Goal: Communication & Community: Answer question/provide support

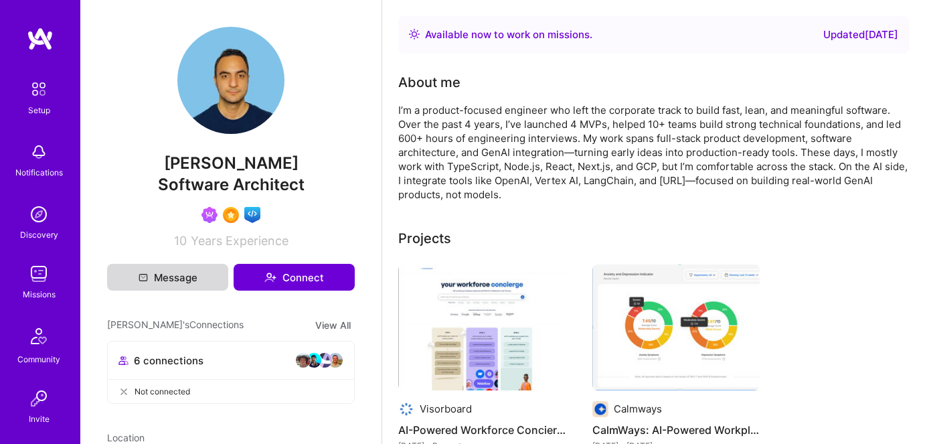
scroll to position [182, 0]
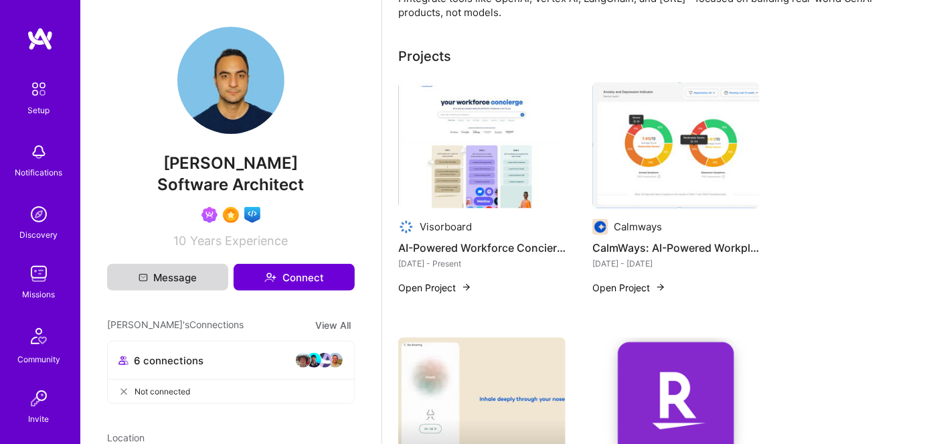
click at [147, 276] on button "Message" at bounding box center [167, 277] width 121 height 27
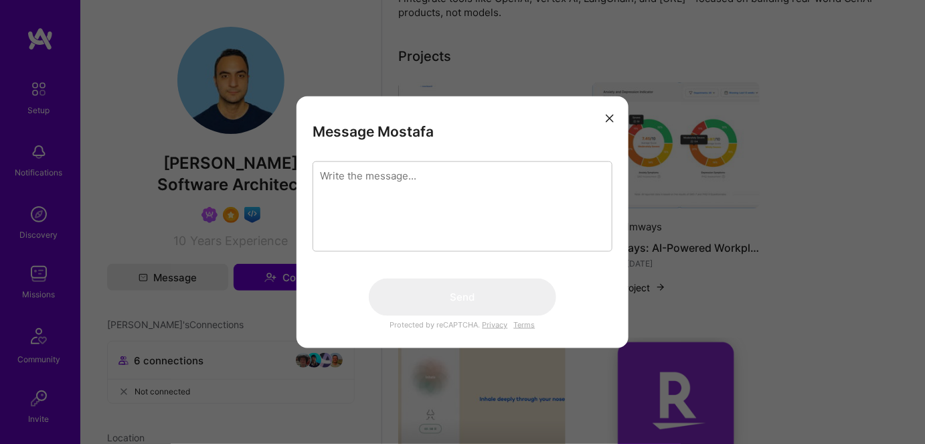
click at [361, 184] on textarea "modal" at bounding box center [463, 206] width 300 height 90
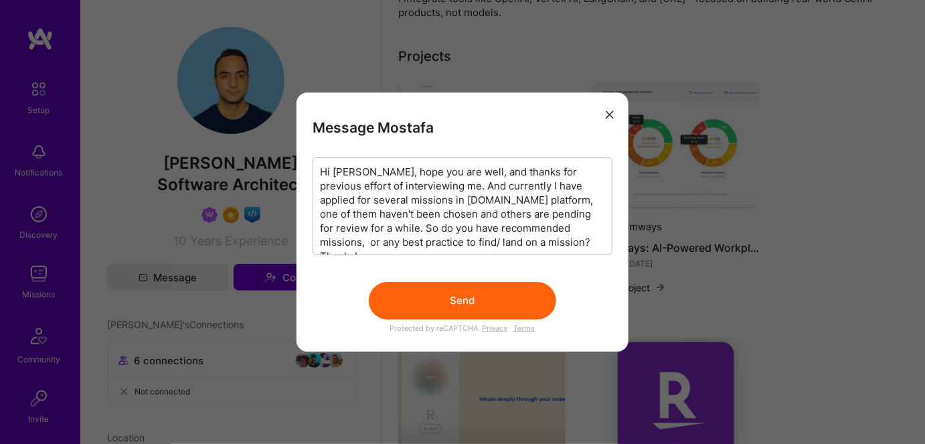
click at [568, 214] on textarea "Hi [PERSON_NAME], hope you are well, and thanks for previous effort of intervie…" at bounding box center [463, 206] width 300 height 98
drag, startPoint x: 385, startPoint y: 213, endPoint x: 343, endPoint y: 230, distance: 45.6
click at [343, 230] on textarea "Hi [PERSON_NAME], hope you are well, and thanks for previous effort of intervie…" at bounding box center [463, 206] width 300 height 98
click at [327, 226] on textarea "Hi [PERSON_NAME], hope you are well, and thanks for previous effort of intervie…" at bounding box center [463, 206] width 300 height 98
click at [569, 211] on textarea "Hi [PERSON_NAME], hope you are well, and thanks for previous effort of intervie…" at bounding box center [463, 206] width 300 height 98
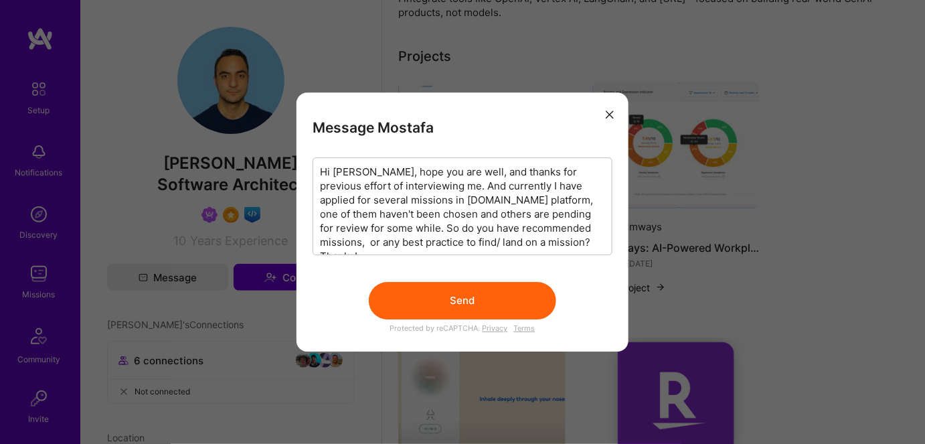
click at [569, 211] on textarea "Hi [PERSON_NAME], hope you are well, and thanks for previous effort of intervie…" at bounding box center [463, 206] width 300 height 98
click at [447, 220] on textarea "Hi [PERSON_NAME], hope you are well, and thanks for previous effort of intervie…" at bounding box center [463, 206] width 300 height 98
drag, startPoint x: 404, startPoint y: 214, endPoint x: 343, endPoint y: 227, distance: 62.2
click at [343, 227] on textarea "Hi [PERSON_NAME], hope you are well, and thanks for previous effort of intervie…" at bounding box center [463, 206] width 300 height 98
click at [398, 240] on textarea "Hi [PERSON_NAME], hope you are well, and thanks for previous effort of intervie…" at bounding box center [463, 206] width 300 height 98
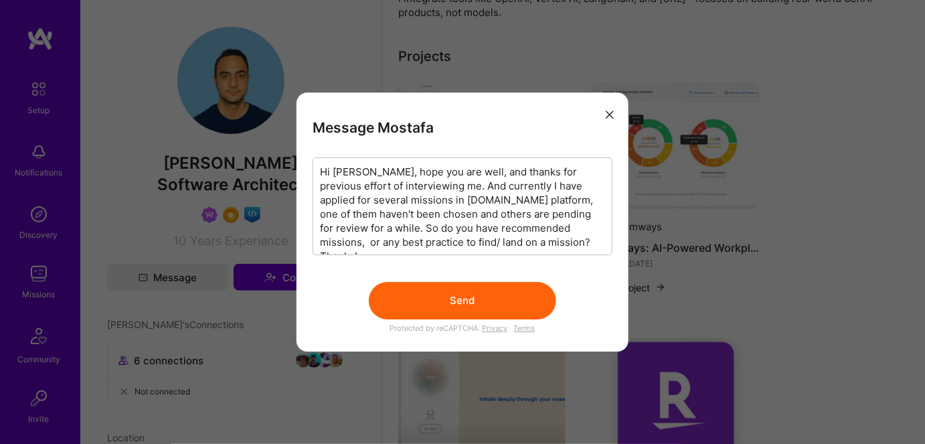
click at [562, 216] on textarea "Hi [PERSON_NAME], hope you are well, and thanks for previous effort of intervie…" at bounding box center [463, 206] width 300 height 98
click at [341, 227] on textarea "Hi [PERSON_NAME], hope you are well, and thanks for previous effort of intervie…" at bounding box center [463, 206] width 300 height 98
click at [343, 226] on textarea "Hi [PERSON_NAME], hope you are well, and thanks for previous effort of intervie…" at bounding box center [463, 206] width 300 height 98
paste textarea "for 1~2 weeks"
click at [564, 213] on textarea "Hi [PERSON_NAME], hope you are well, and thanks for previous effort of intervie…" at bounding box center [463, 206] width 300 height 98
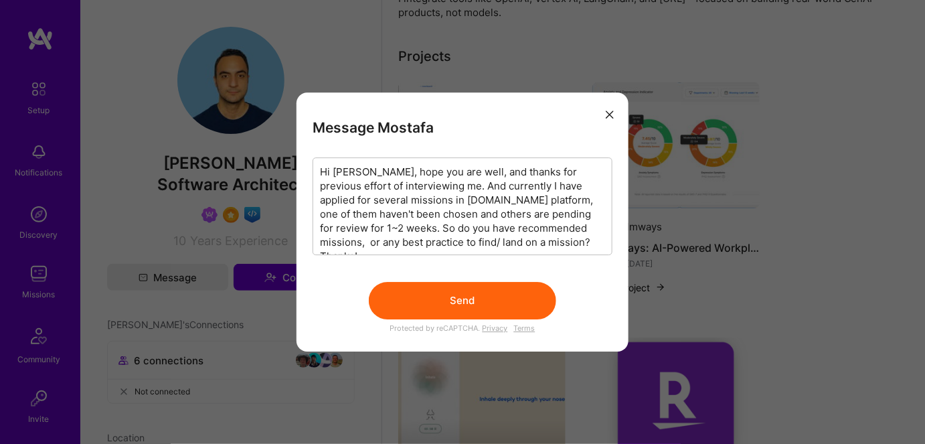
click at [553, 197] on textarea "Hi [PERSON_NAME], hope you are well, and thanks for previous effort of intervie…" at bounding box center [463, 206] width 300 height 98
click at [589, 198] on textarea "Hi [PERSON_NAME], hope you are well, and thanks for previous effort of intervie…" at bounding box center [463, 206] width 300 height 98
click at [344, 213] on textarea "Hi [PERSON_NAME], hope you are well, and thanks for previous effort of intervie…" at bounding box center [463, 206] width 300 height 98
click at [338, 216] on textarea "Hi [PERSON_NAME], hope you are well, and thanks for previous effort of intervie…" at bounding box center [463, 206] width 300 height 98
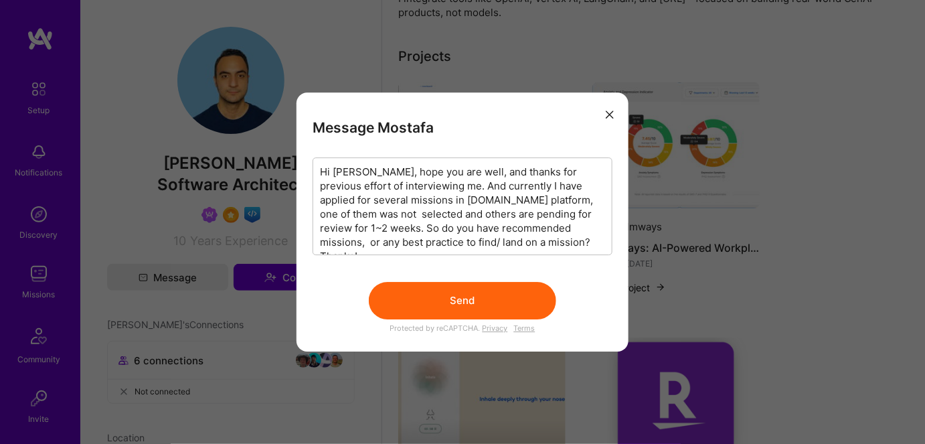
click at [553, 202] on textarea "Hi [PERSON_NAME], hope you are well, and thanks for previous effort of intervie…" at bounding box center [463, 206] width 300 height 98
click at [573, 200] on textarea "Hi [PERSON_NAME], hope you are well, and thanks for previous effort of intervie…" at bounding box center [463, 206] width 300 height 98
click at [362, 209] on textarea "Hi [PERSON_NAME], hope you are well, and thanks for previous effort of intervie…" at bounding box center [463, 206] width 300 height 98
click at [550, 198] on textarea "Hi [PERSON_NAME], hope you are well, and thanks for previous effort of intervie…" at bounding box center [463, 206] width 300 height 98
click at [494, 200] on textarea "Hi [PERSON_NAME], hope you are well, and thanks for previous effort of intervie…" at bounding box center [463, 206] width 300 height 98
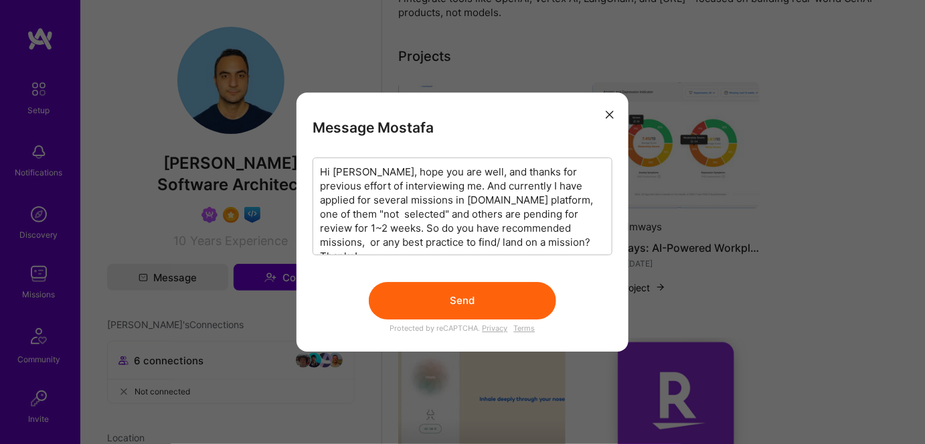
click at [402, 218] on textarea "Hi [PERSON_NAME], hope you are well, and thanks for previous effort of intervie…" at bounding box center [463, 206] width 300 height 98
paste textarea "while not selected by one,"
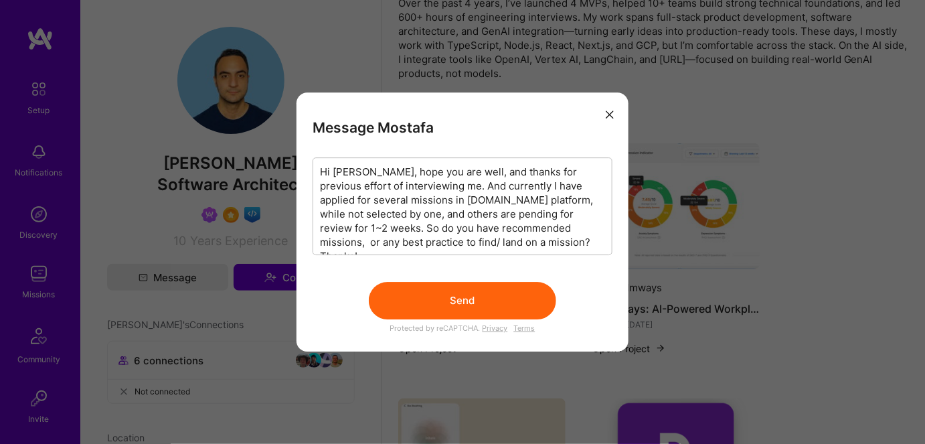
scroll to position [1, 0]
type textarea "Hi [PERSON_NAME], hope you are well, and thanks for previous effort of intervie…"
click at [441, 305] on button "Send" at bounding box center [462, 300] width 187 height 37
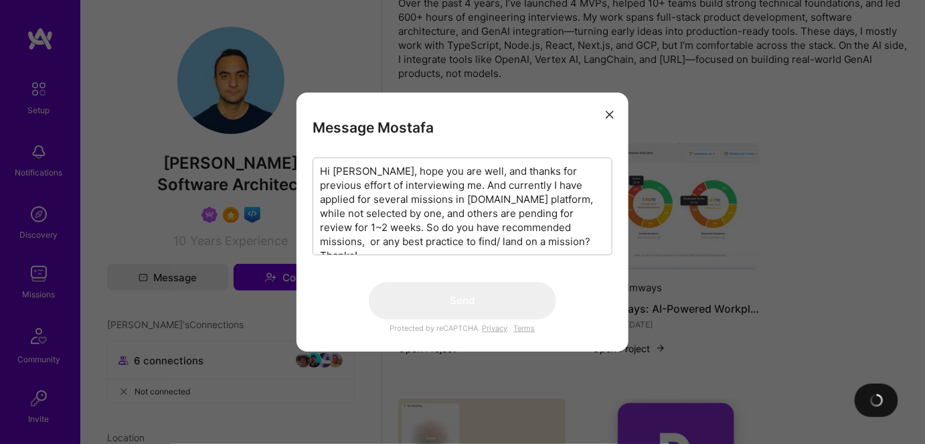
click at [611, 114] on icon "modal" at bounding box center [610, 114] width 8 height 8
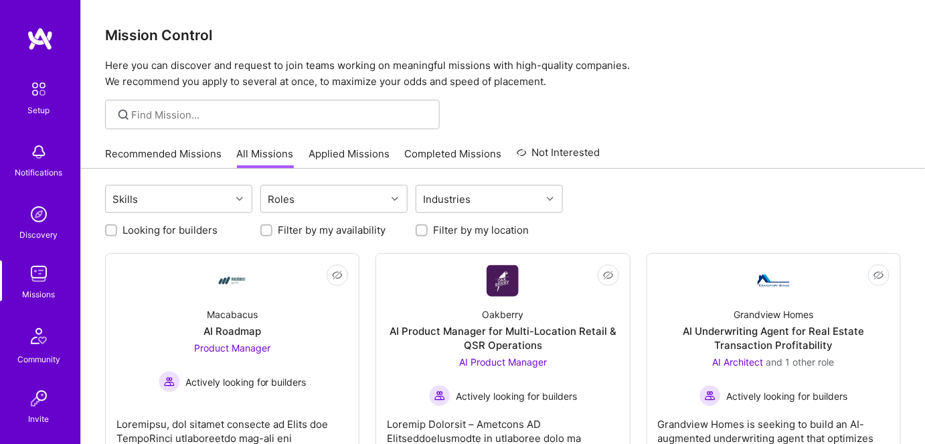
click at [346, 155] on link "Applied Missions" at bounding box center [349, 158] width 81 height 22
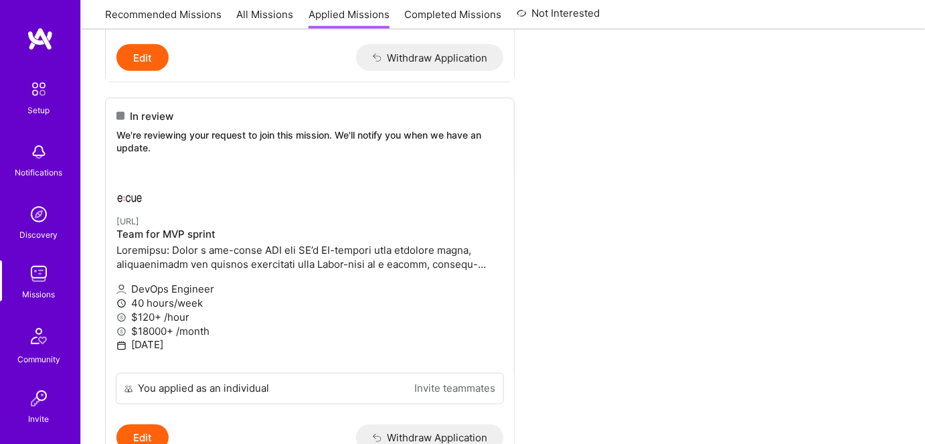
scroll to position [426, 0]
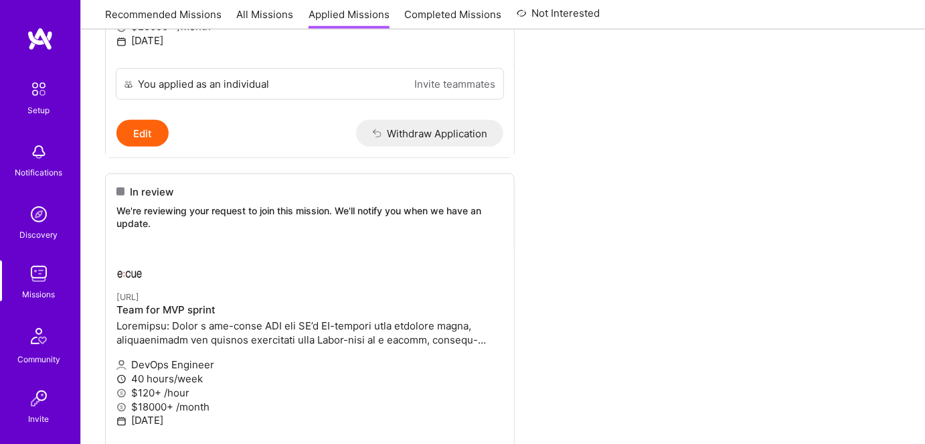
click at [42, 151] on img at bounding box center [38, 152] width 27 height 27
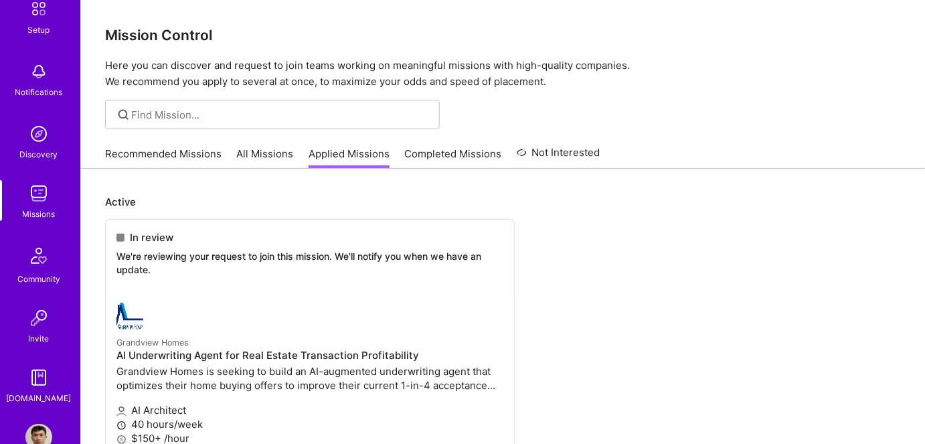
scroll to position [52, 0]
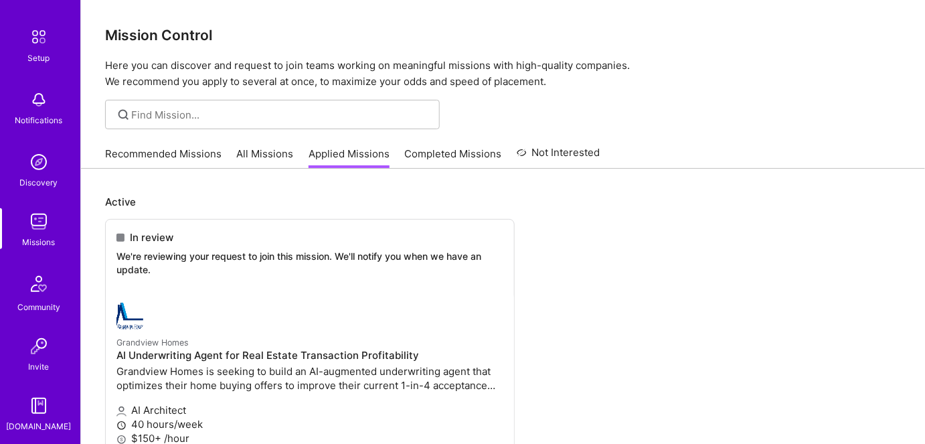
click at [28, 163] on img at bounding box center [38, 162] width 27 height 27
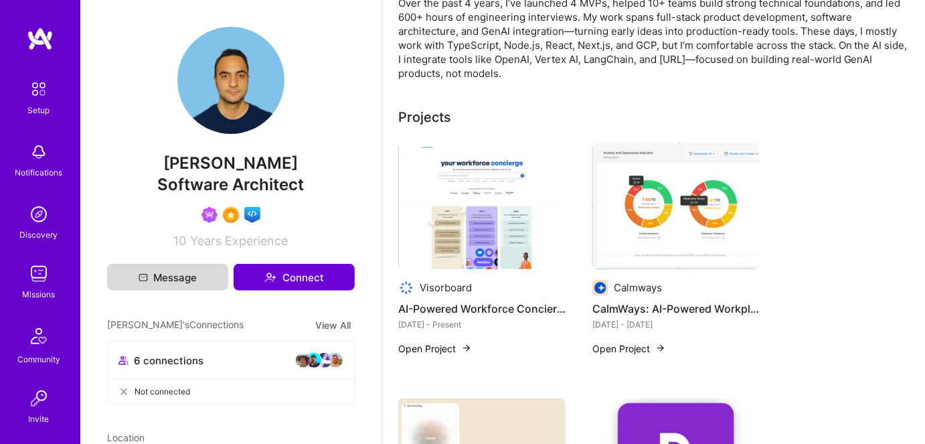
click at [172, 279] on button "Message" at bounding box center [167, 277] width 121 height 27
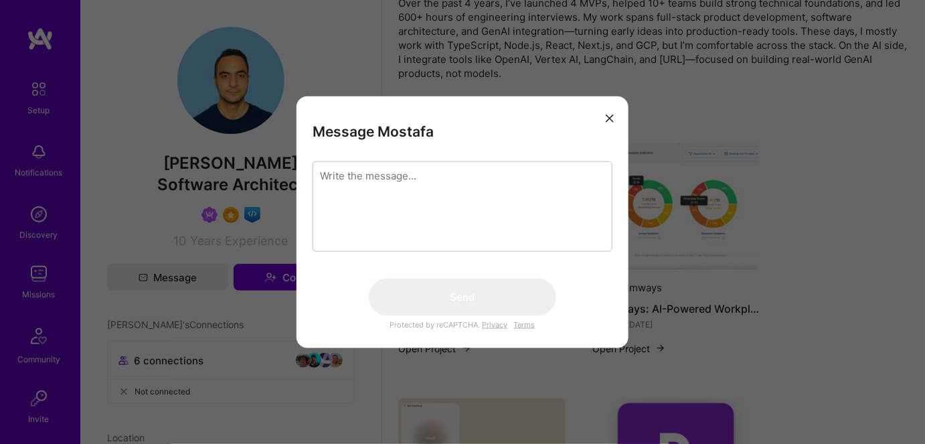
click at [373, 210] on textarea "modal" at bounding box center [463, 206] width 300 height 90
click at [347, 188] on textarea "modal" at bounding box center [463, 206] width 300 height 90
paste textarea "Hi [PERSON_NAME], hope you are well, and thanks for previous effort of intervie…"
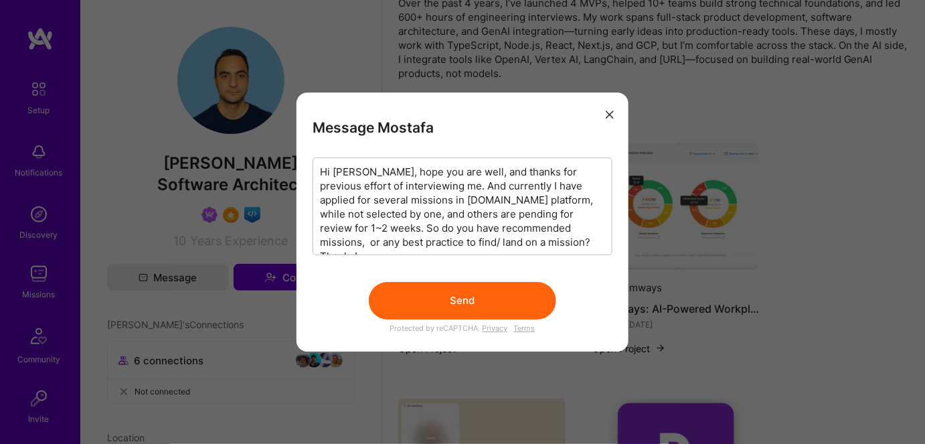
type textarea "Hi [PERSON_NAME], hope you are well, and thanks for previous effort of intervie…"
click at [475, 300] on button "Send" at bounding box center [462, 300] width 187 height 37
